Goal: Task Accomplishment & Management: Manage account settings

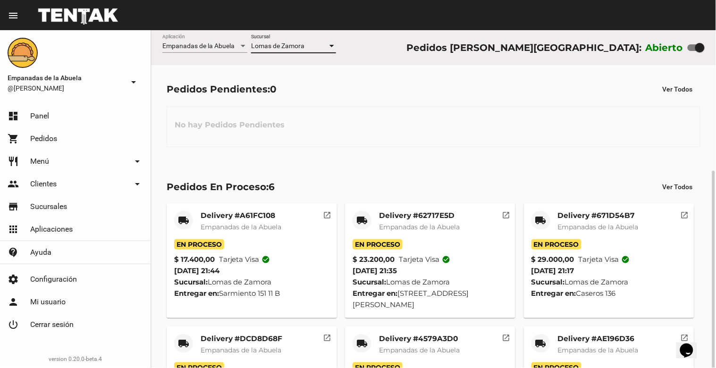
scroll to position [77, 0]
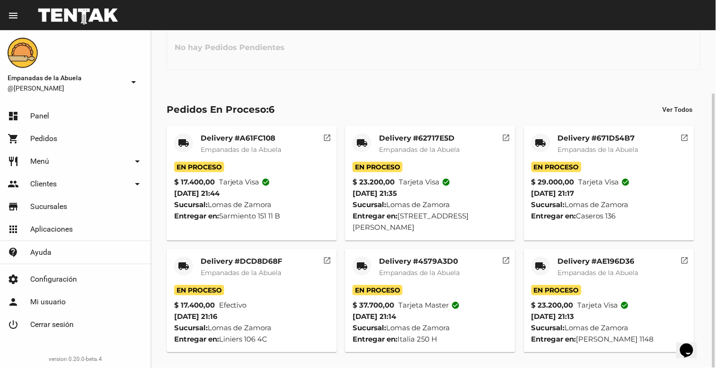
click at [607, 264] on mat-card-title "Delivery #AE196D36" at bounding box center [598, 261] width 81 height 9
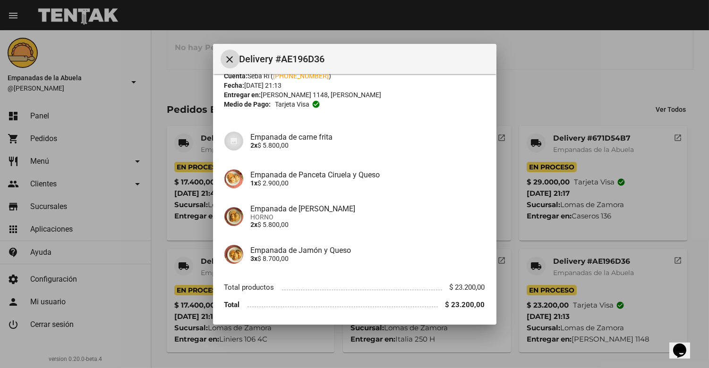
scroll to position [65, 0]
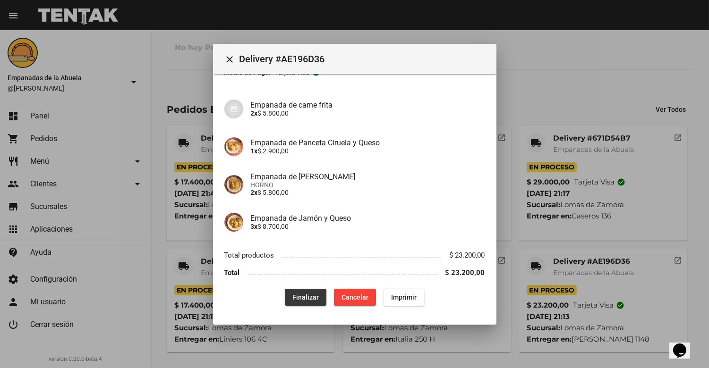
click at [303, 294] on span "Finalizar" at bounding box center [305, 298] width 26 height 8
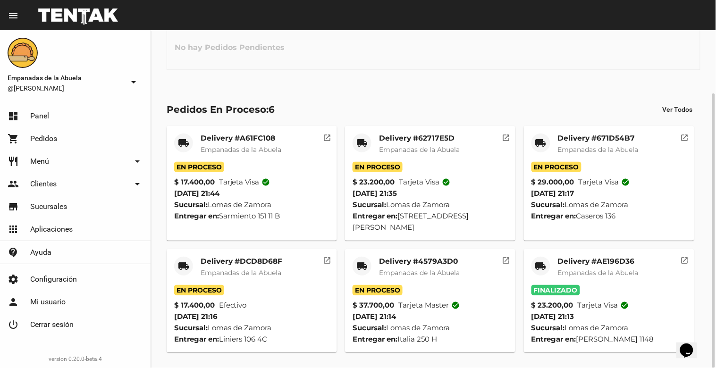
click at [412, 267] on div "Delivery #4579A3D0 Empanadas de la Abuela" at bounding box center [419, 271] width 81 height 28
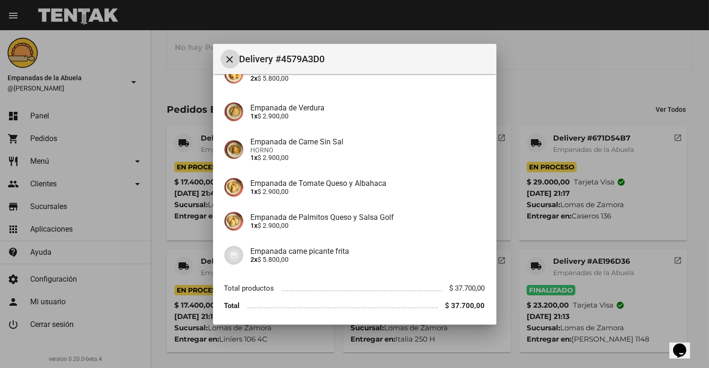
scroll to position [243, 0]
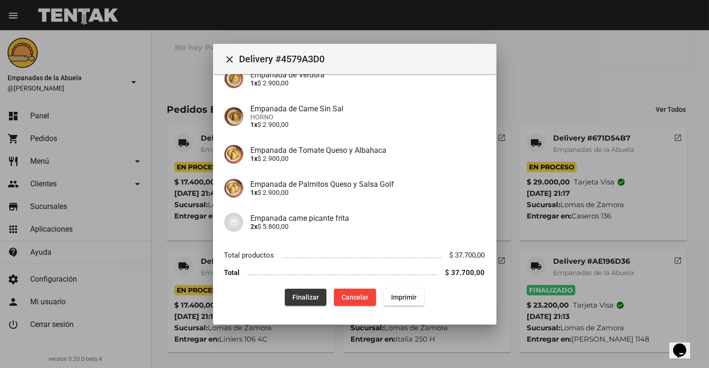
click at [310, 292] on button "Finalizar" at bounding box center [306, 297] width 42 height 17
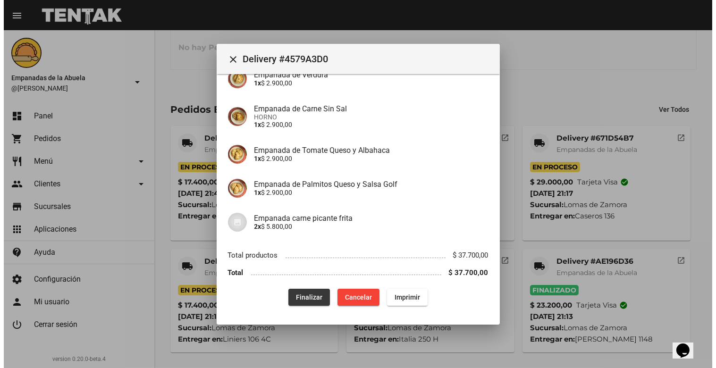
scroll to position [0, 0]
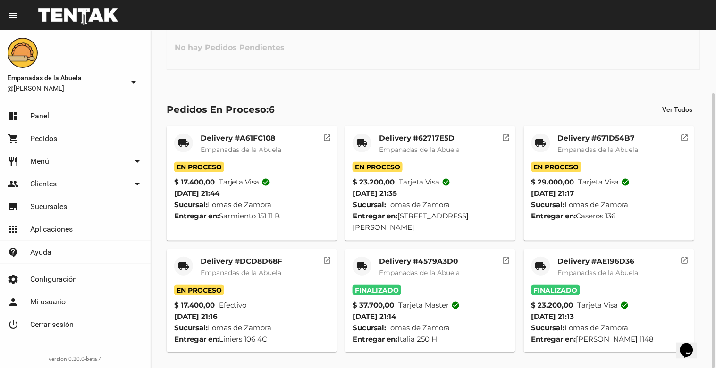
click at [262, 258] on mat-card-title "Delivery #DCD8D68F" at bounding box center [242, 261] width 82 height 9
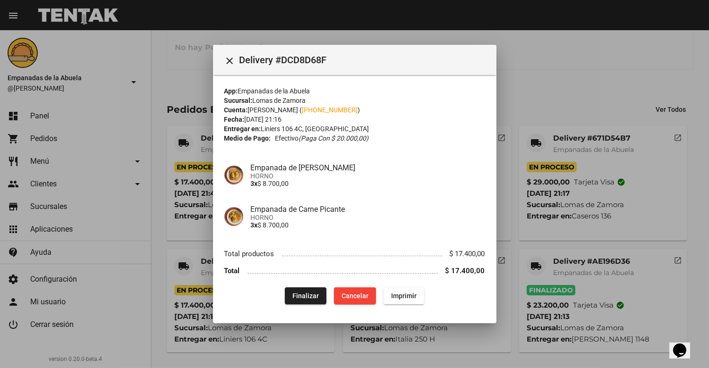
click at [307, 307] on mat-dialog-content "App: Empanadas de la Abuela Sucursal: [PERSON_NAME] Cuenta: [PERSON_NAME] ( [PH…" at bounding box center [354, 193] width 283 height 237
click at [304, 298] on span "Finalizar" at bounding box center [305, 296] width 26 height 8
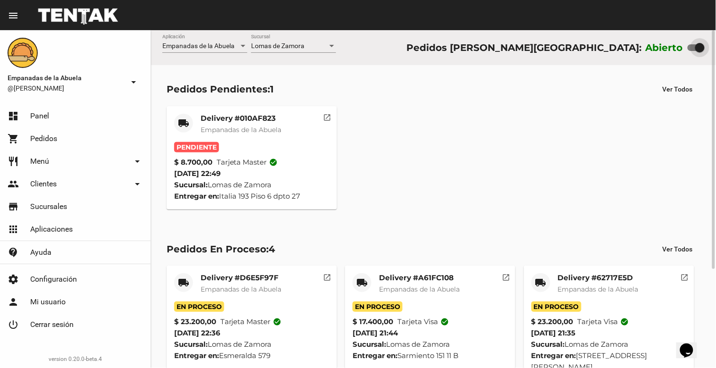
click at [700, 50] on div at bounding box center [700, 47] width 9 height 9
click at [693, 51] on input "checkbox" at bounding box center [692, 51] width 0 height 0
checkbox input "false"
